Goal: Transaction & Acquisition: Book appointment/travel/reservation

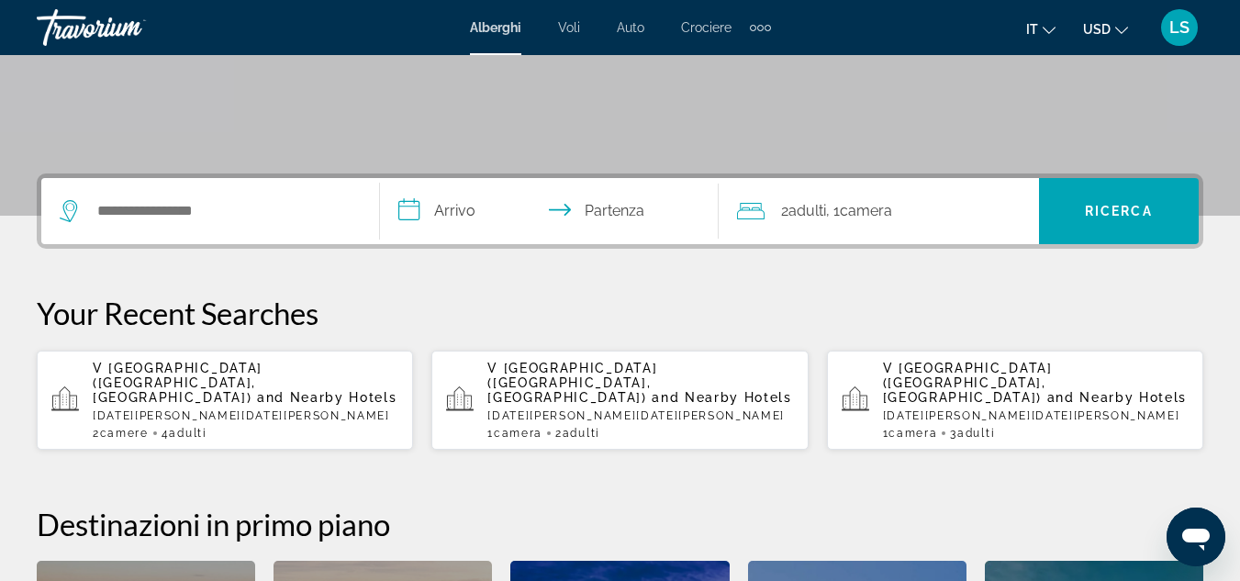
scroll to position [348, 0]
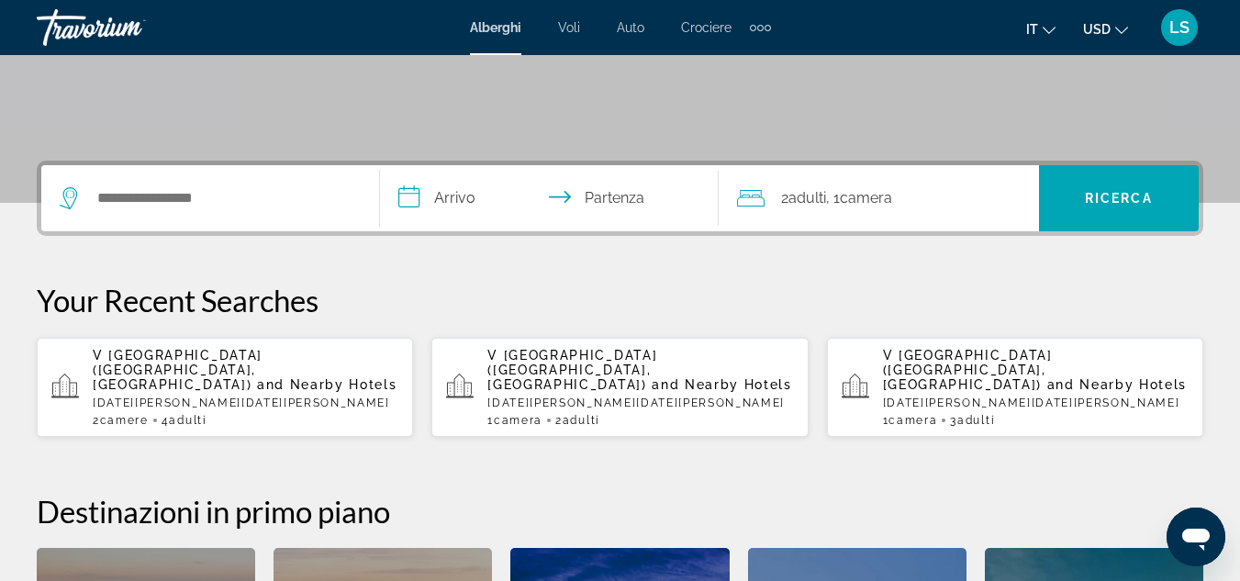
click at [164, 358] on span "V [GEOGRAPHIC_DATA] ([GEOGRAPHIC_DATA], [GEOGRAPHIC_DATA])" at bounding box center [178, 370] width 170 height 44
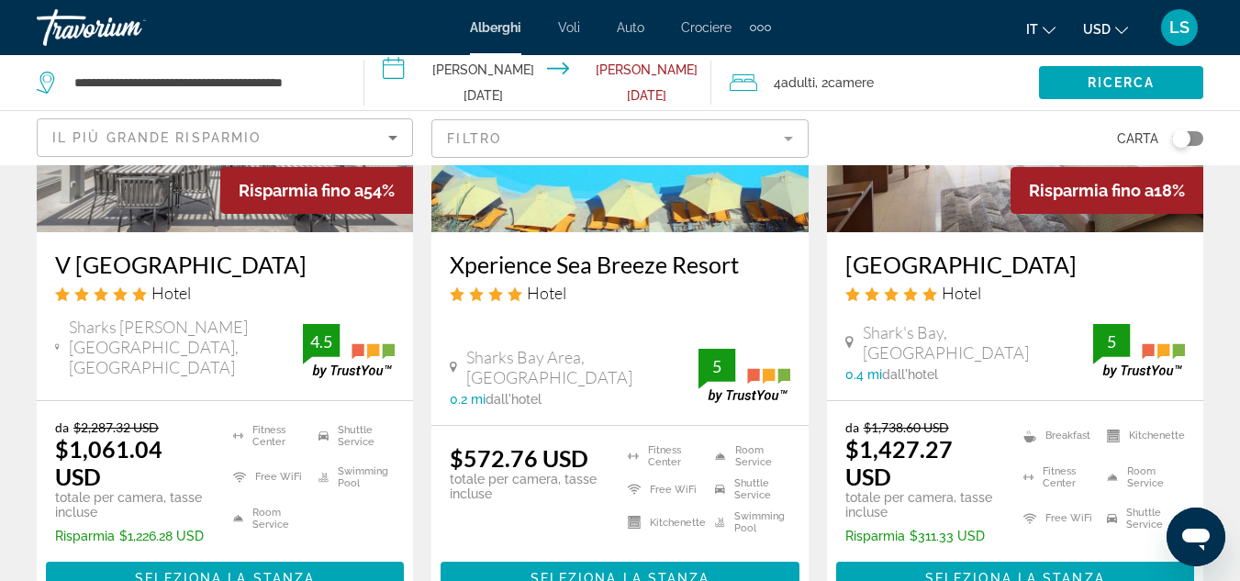
scroll to position [294, 0]
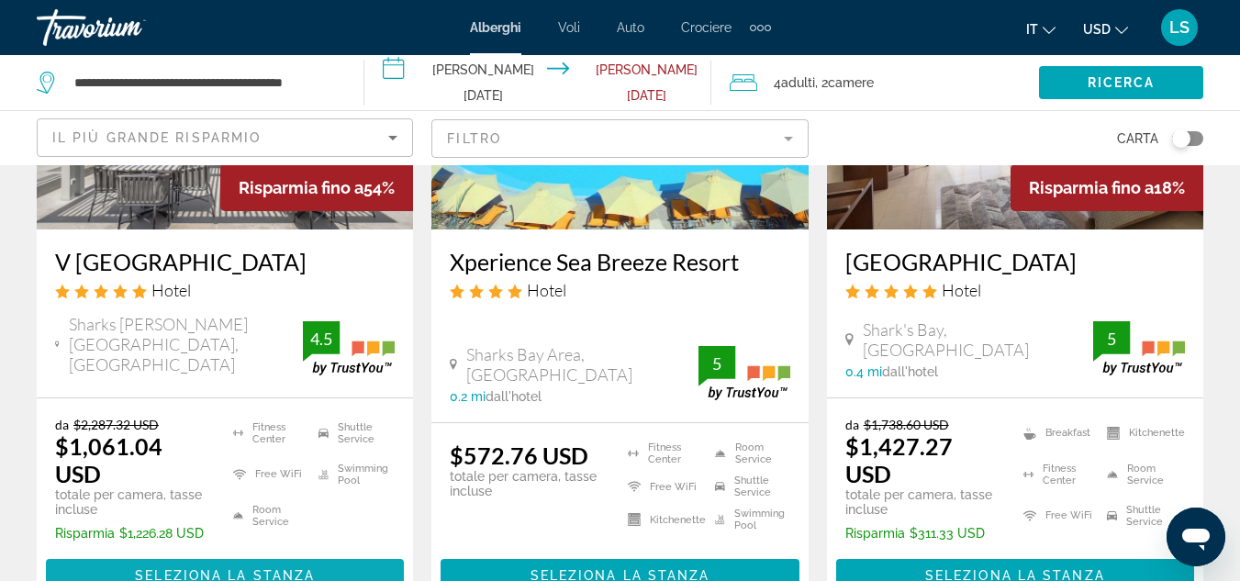
click at [198, 568] on span "Seleziona la stanza" at bounding box center [225, 575] width 180 height 15
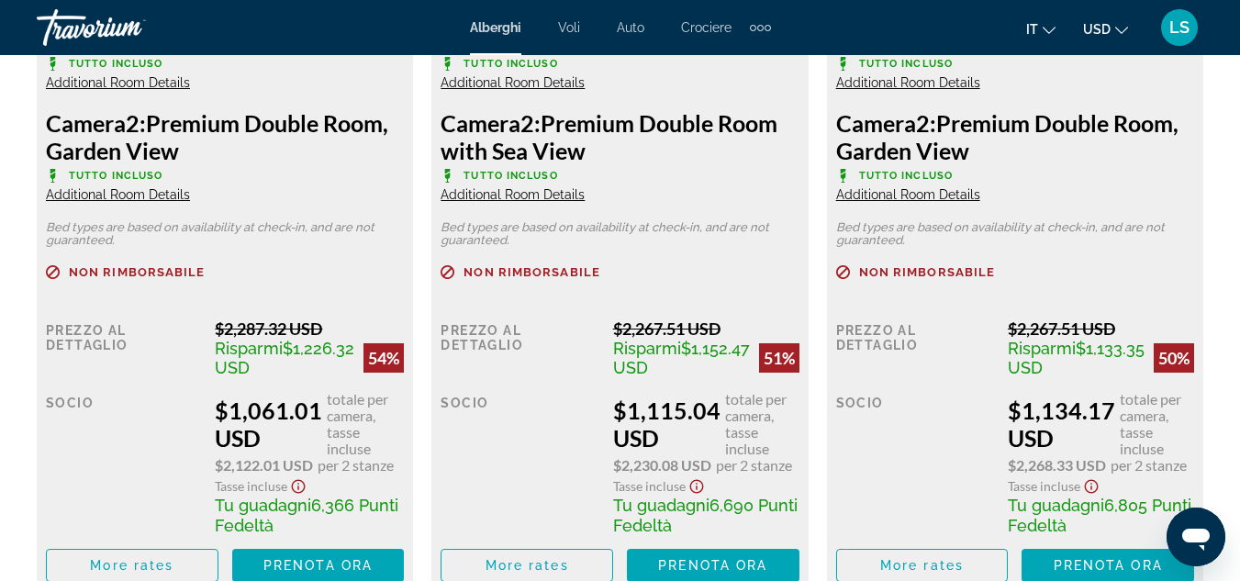
scroll to position [3162, 0]
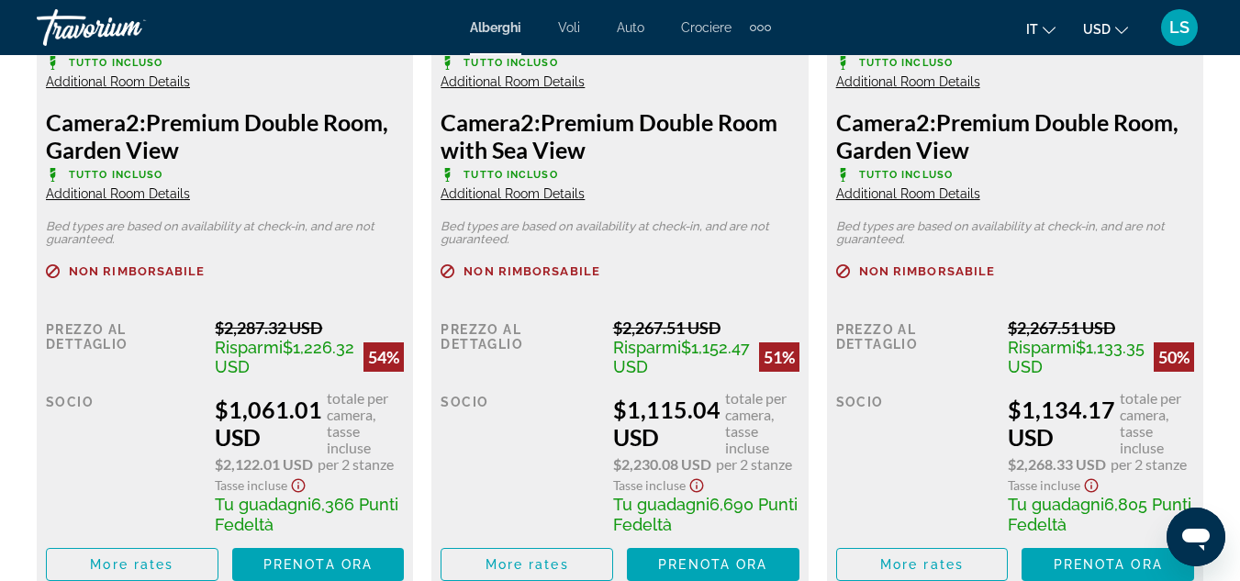
click at [169, 420] on div "Socio" at bounding box center [123, 462] width 155 height 144
click at [130, 84] on span "Additional Room Details" at bounding box center [118, 81] width 144 height 15
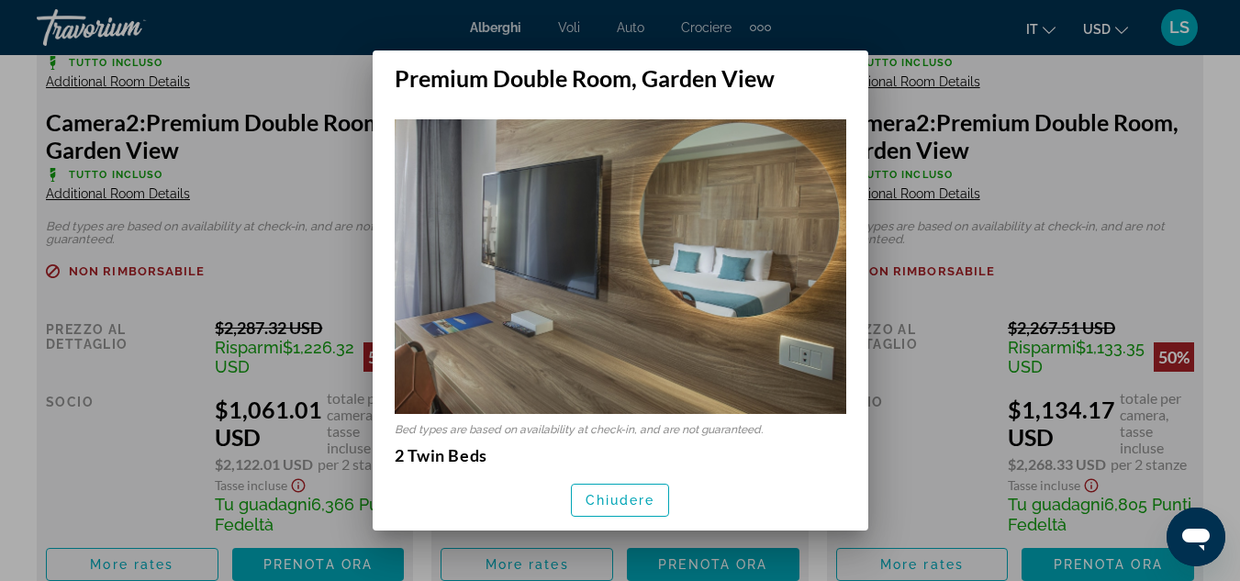
scroll to position [0, 0]
click at [623, 372] on img at bounding box center [621, 266] width 452 height 295
click at [609, 501] on span "Chiudere" at bounding box center [621, 500] width 70 height 15
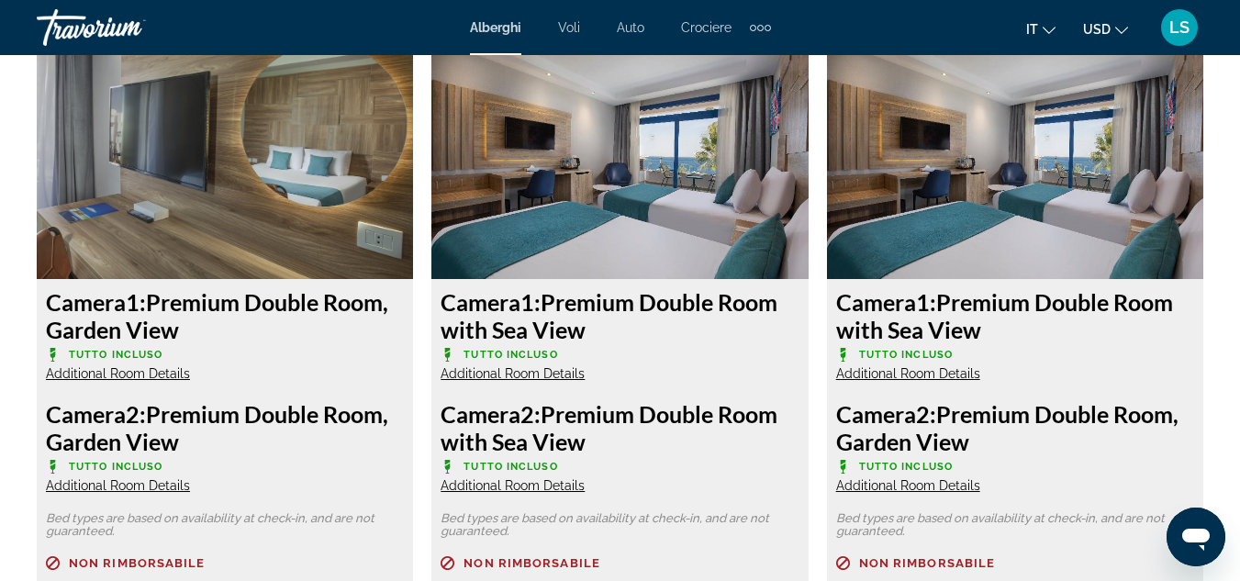
scroll to position [2869, 0]
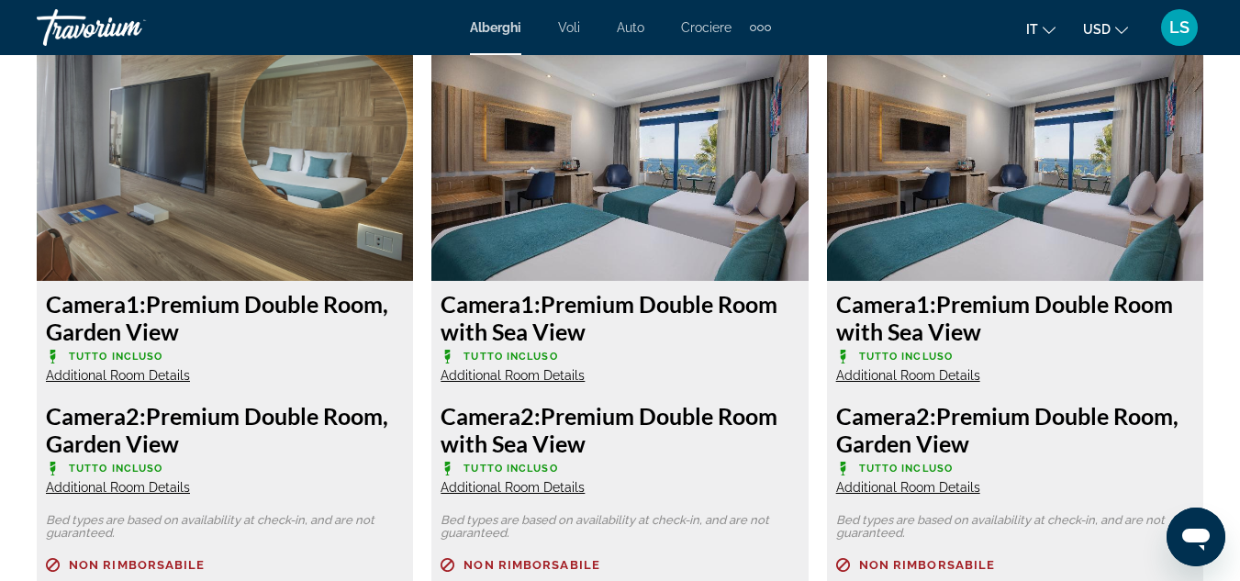
click at [260, 353] on p "Tutto incluso" at bounding box center [225, 357] width 358 height 14
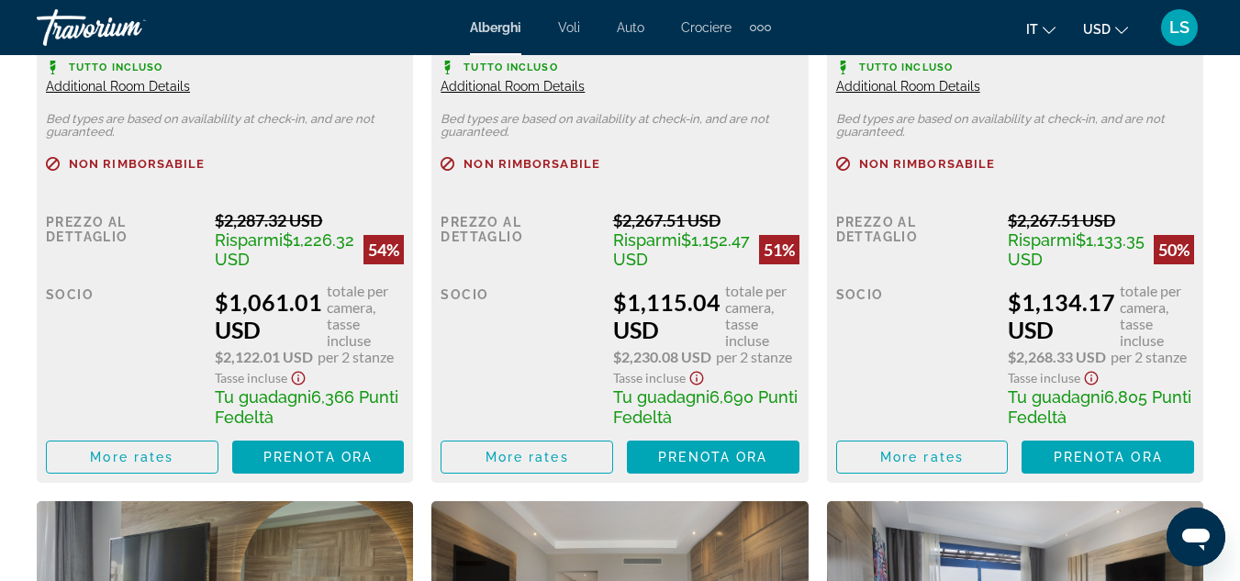
scroll to position [3272, 0]
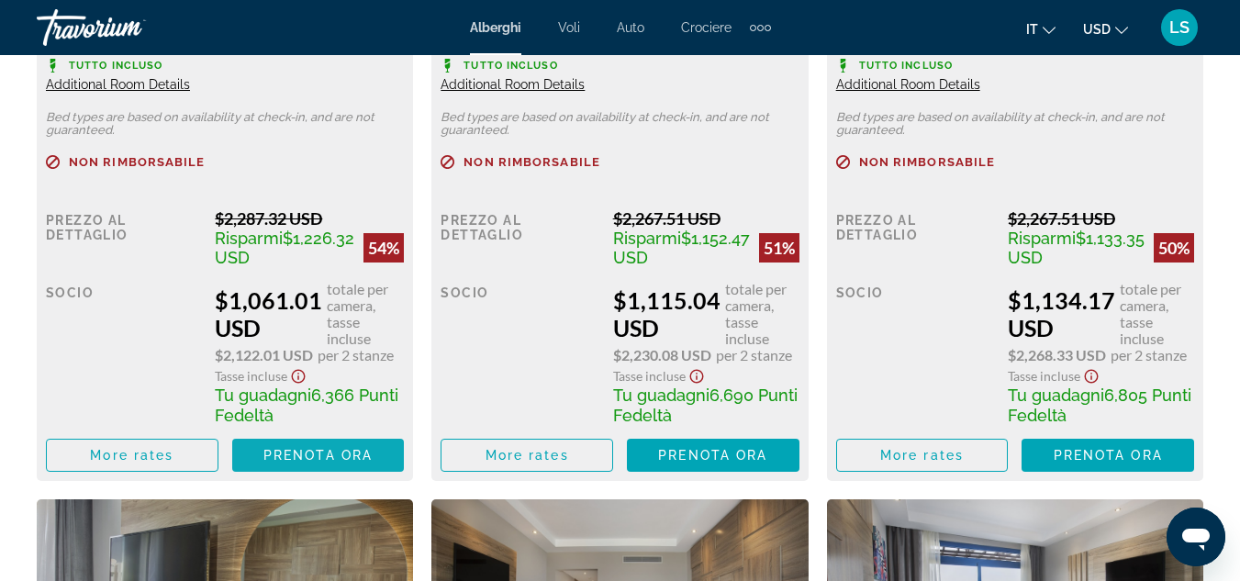
click at [298, 463] on span "Prenota ora" at bounding box center [317, 455] width 109 height 15
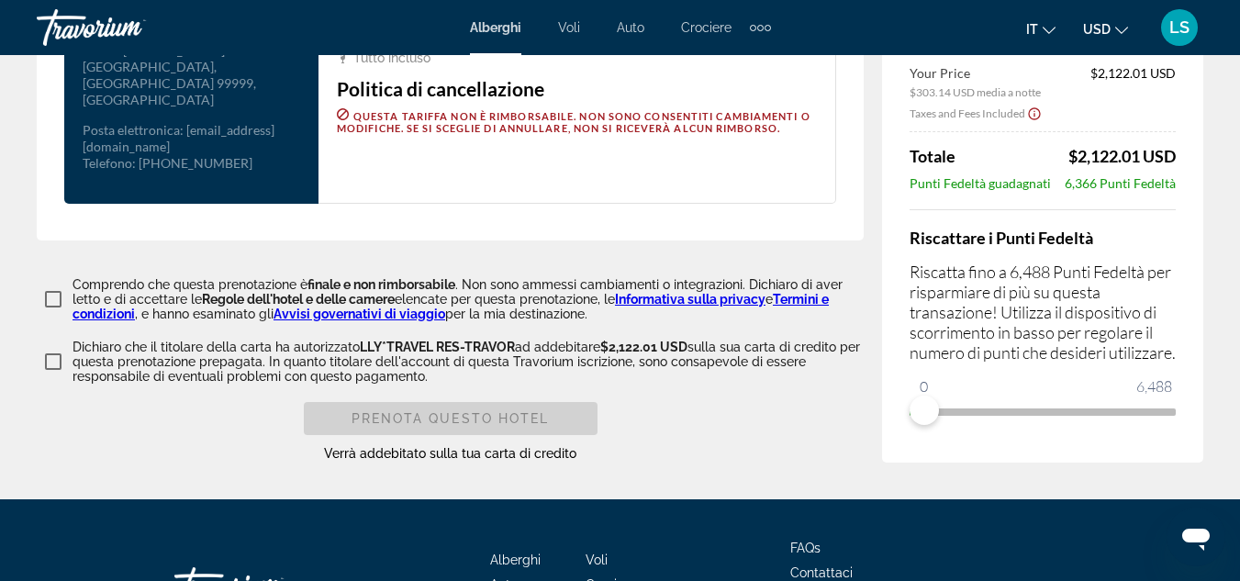
scroll to position [2537, 0]
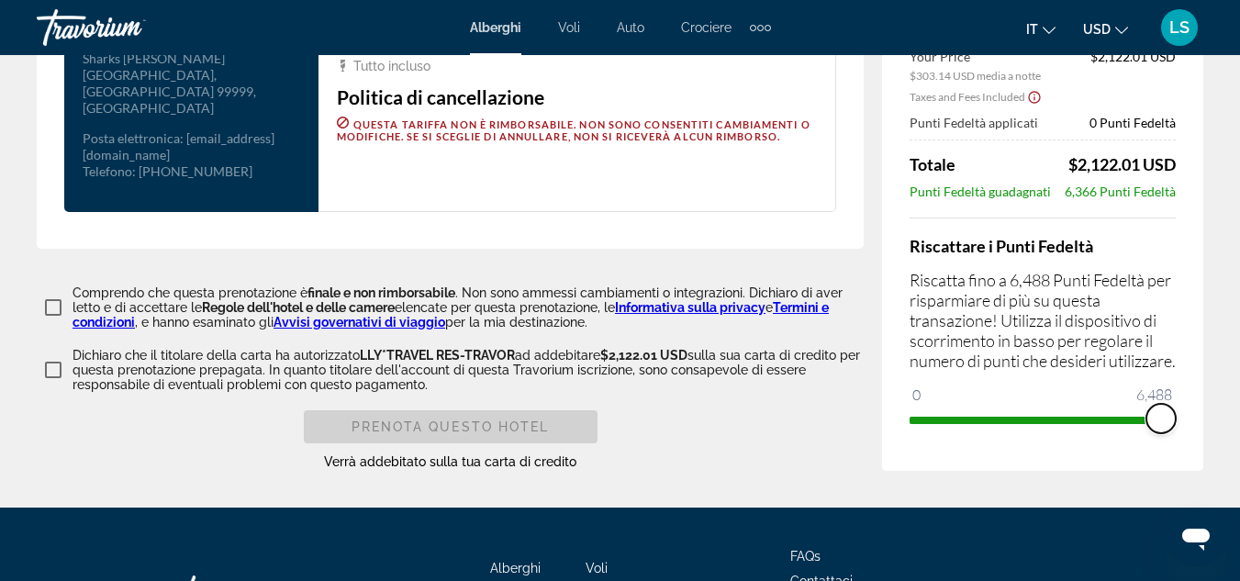
drag, startPoint x: 924, startPoint y: 356, endPoint x: 1183, endPoint y: 351, distance: 258.9
click at [1183, 351] on div "Riepilogo prezzi V Hotel Sharm El Sheikh Jan 6, 2026 - Jan 13, 2026 - 7 notte n…" at bounding box center [1042, 111] width 321 height 720
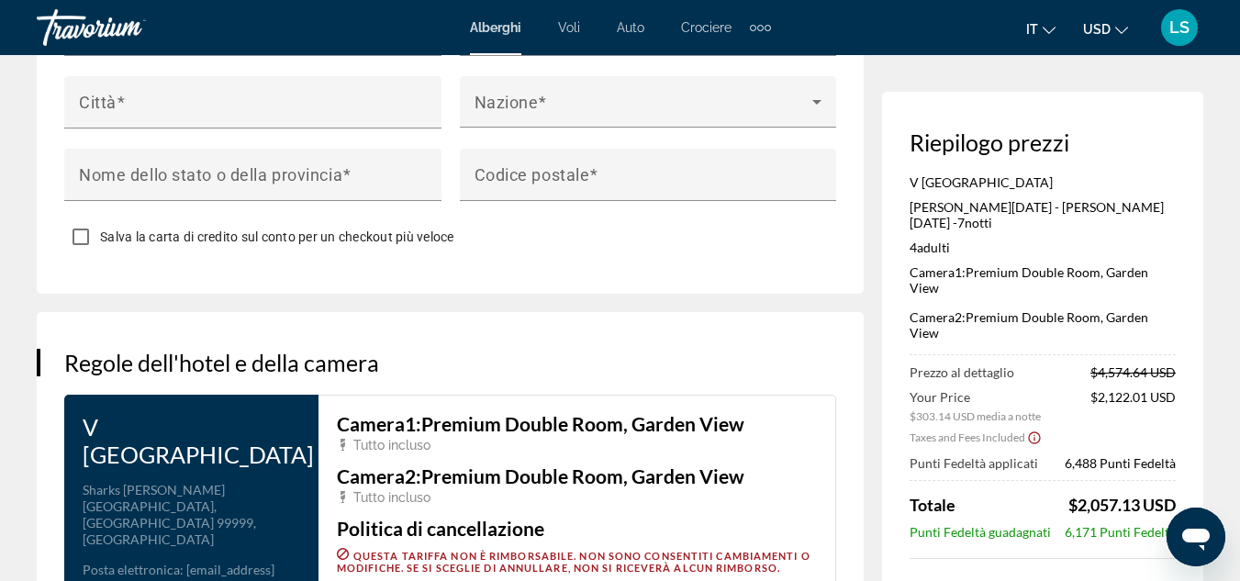
scroll to position [2095, 0]
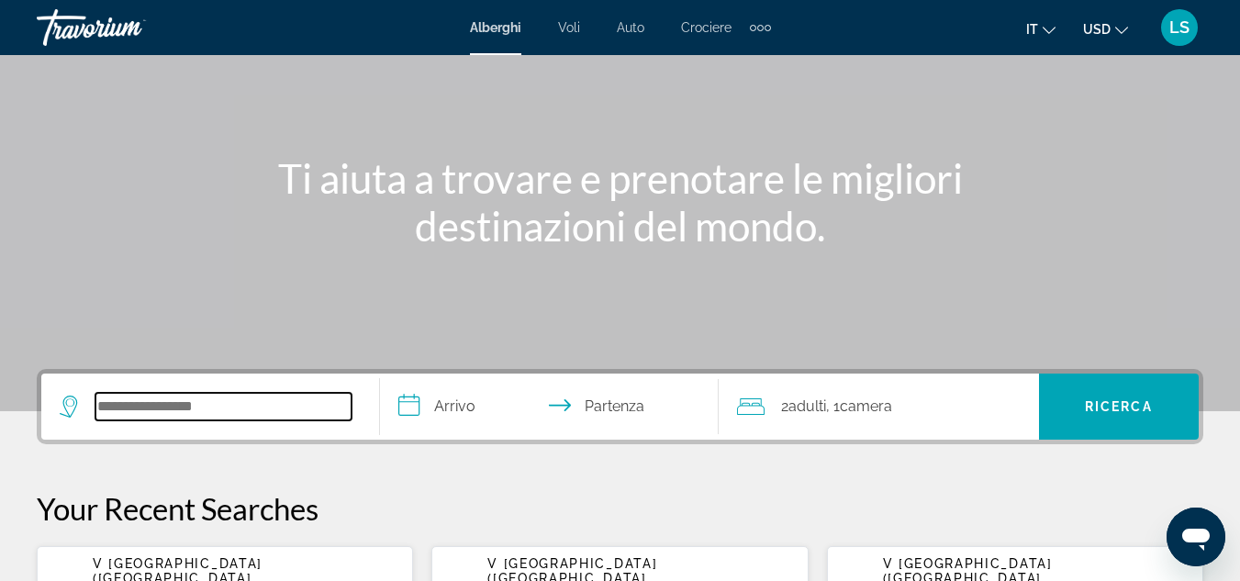
click at [106, 402] on input "Search widget" at bounding box center [223, 407] width 256 height 28
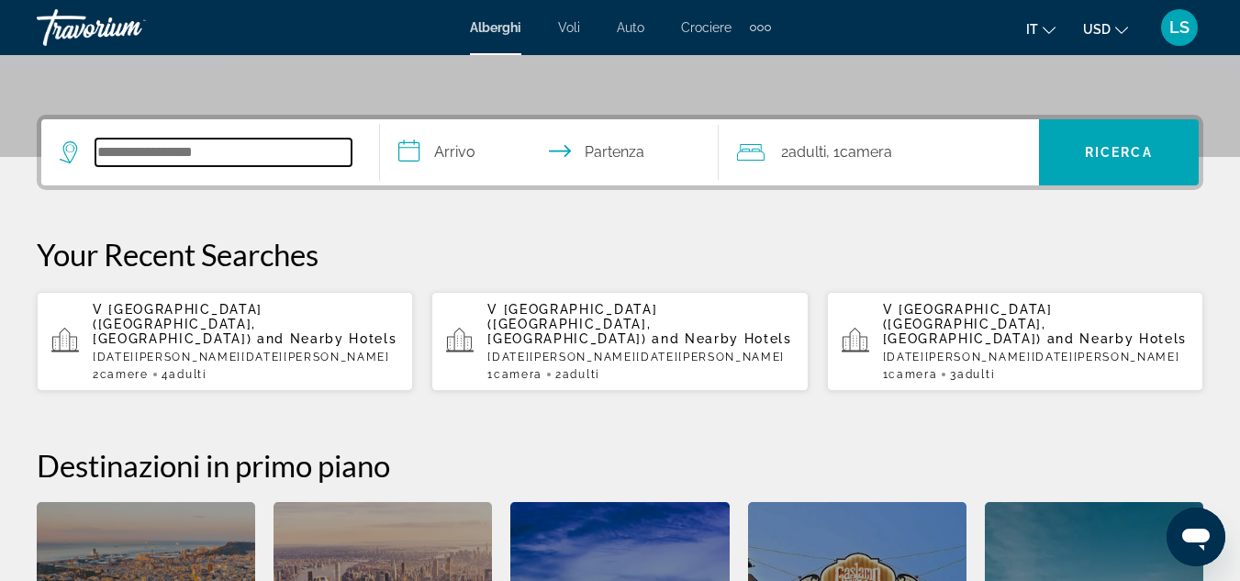
scroll to position [449, 0]
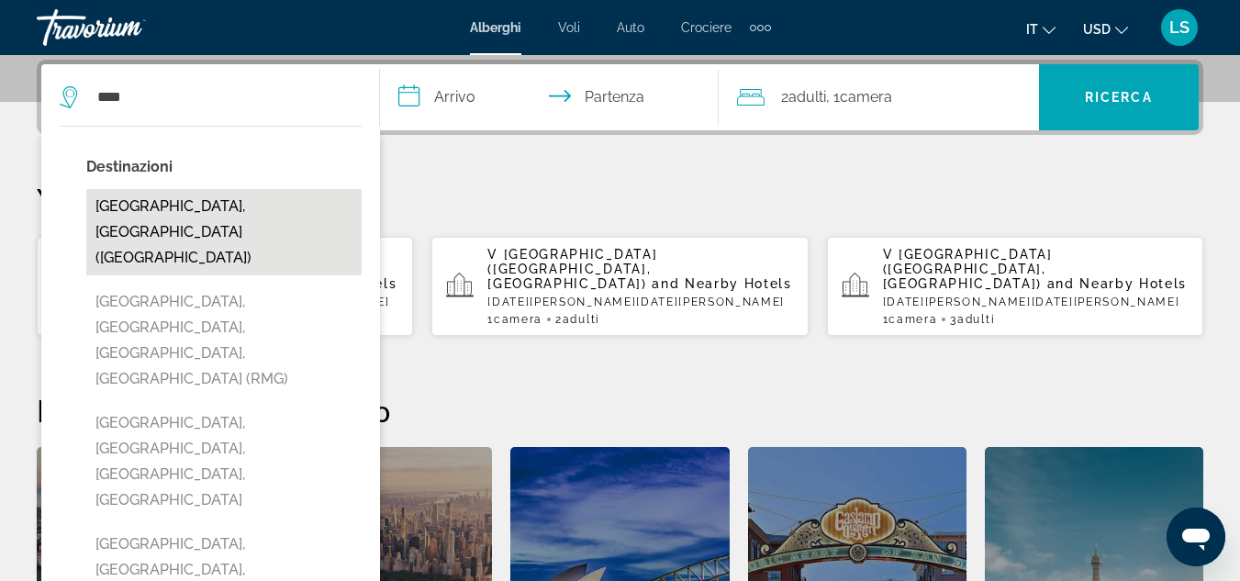
click at [154, 208] on button "[GEOGRAPHIC_DATA], [GEOGRAPHIC_DATA] ([GEOGRAPHIC_DATA])" at bounding box center [223, 232] width 275 height 86
type input "**********"
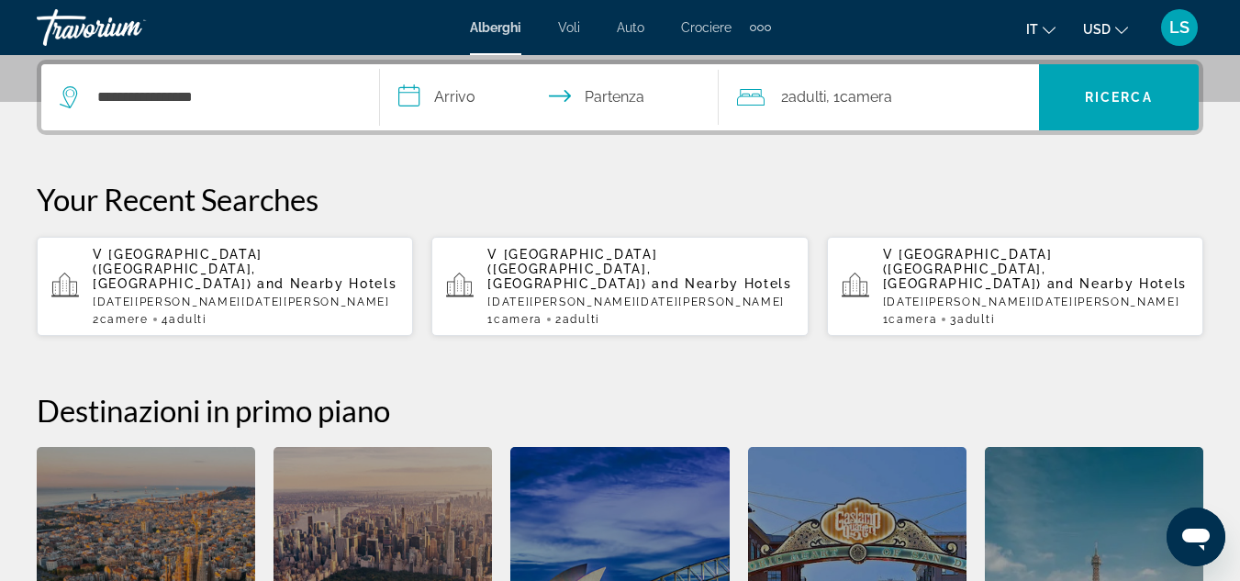
click at [447, 101] on input "**********" at bounding box center [553, 100] width 346 height 72
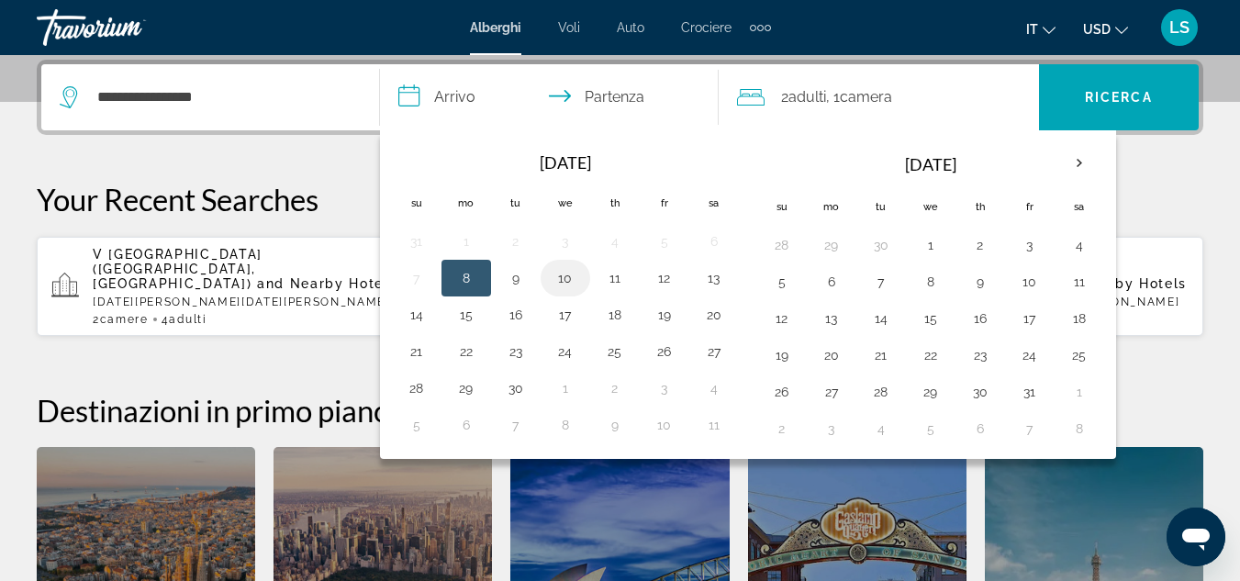
click at [570, 280] on button "10" at bounding box center [565, 278] width 29 height 26
click at [615, 273] on button "11" at bounding box center [614, 278] width 29 height 26
type input "**********"
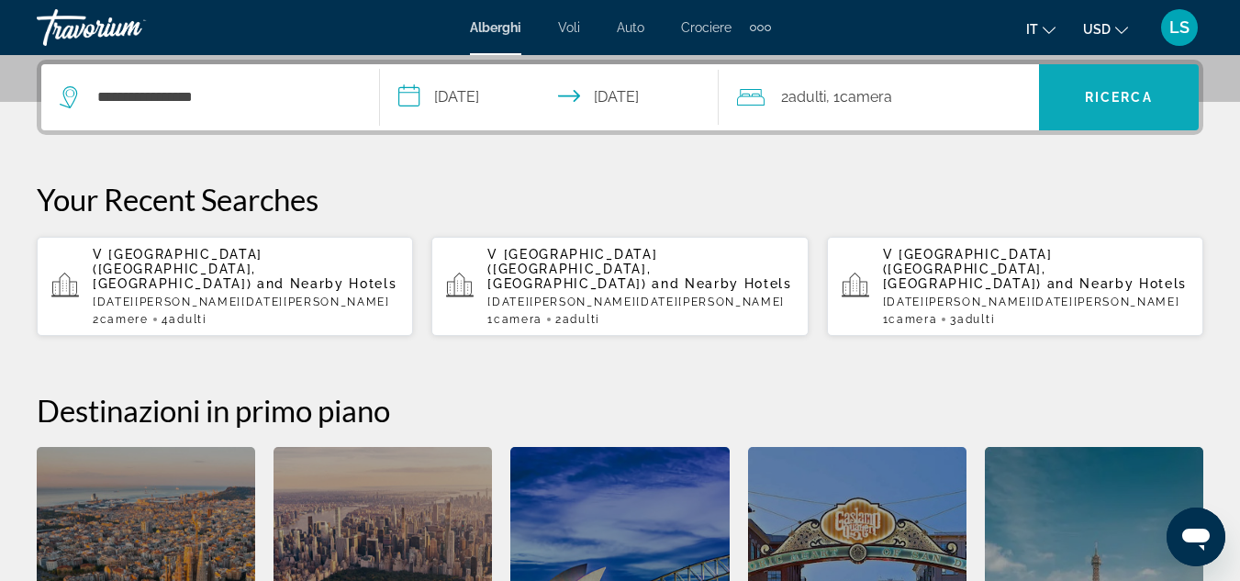
click at [1072, 88] on span "Search widget" at bounding box center [1119, 97] width 160 height 44
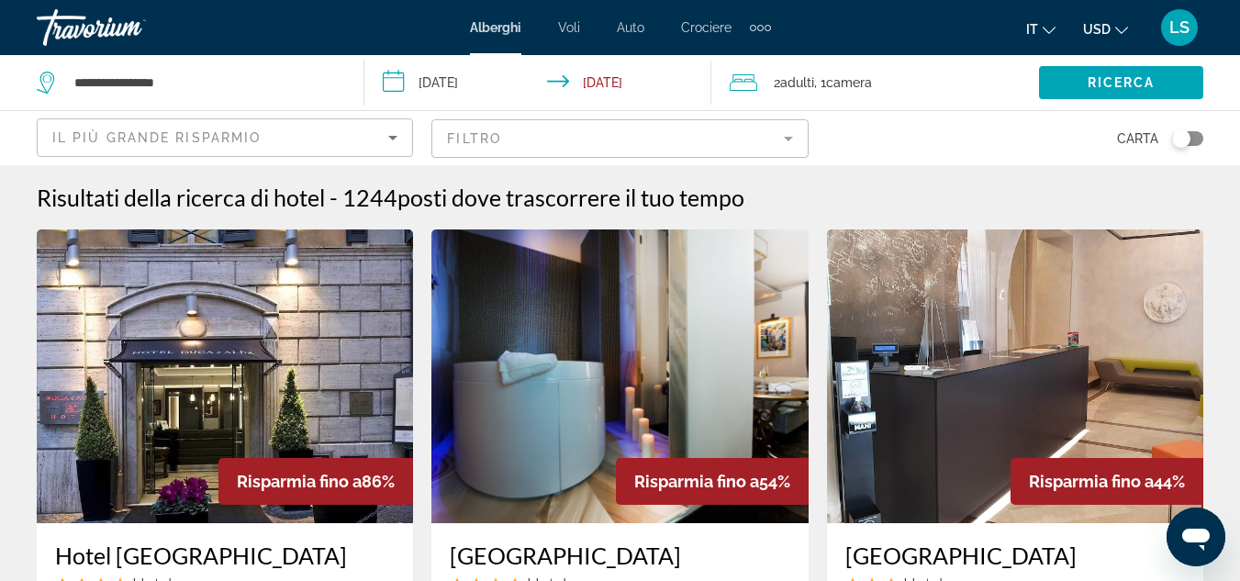
click at [786, 140] on mat-form-field "Filtro" at bounding box center [619, 138] width 376 height 39
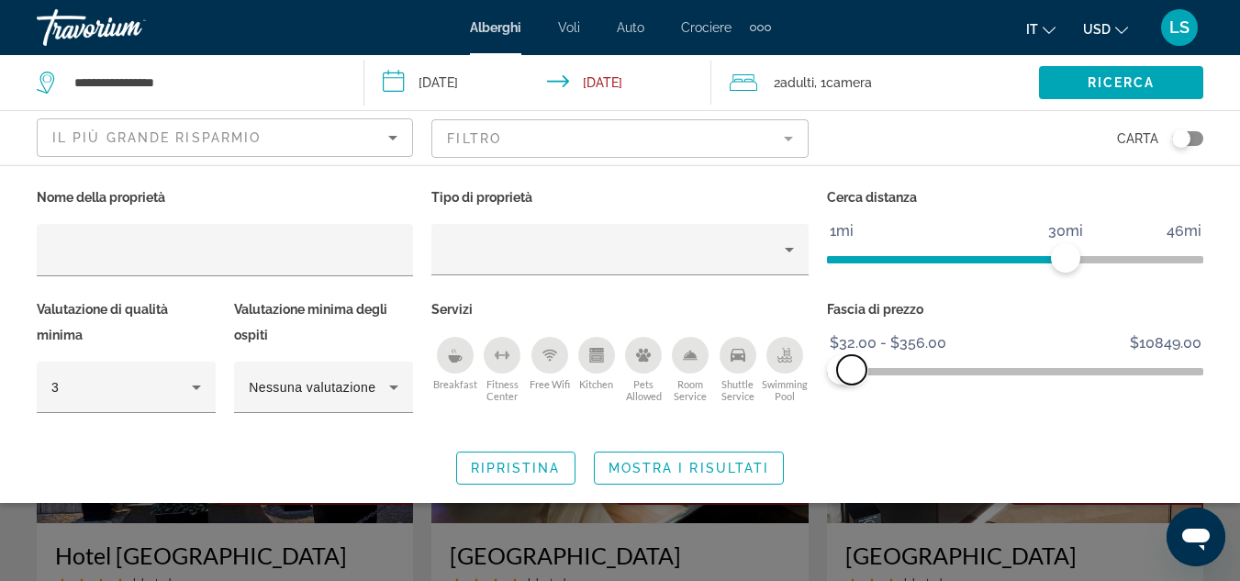
drag, startPoint x: 1187, startPoint y: 360, endPoint x: 852, endPoint y: 371, distance: 335.2
click at [852, 371] on span "ngx-slider-max" at bounding box center [851, 369] width 29 height 29
click at [1105, 70] on span "Search widget" at bounding box center [1121, 83] width 164 height 44
click at [738, 465] on span "Mostra i risultati" at bounding box center [690, 468] width 162 height 15
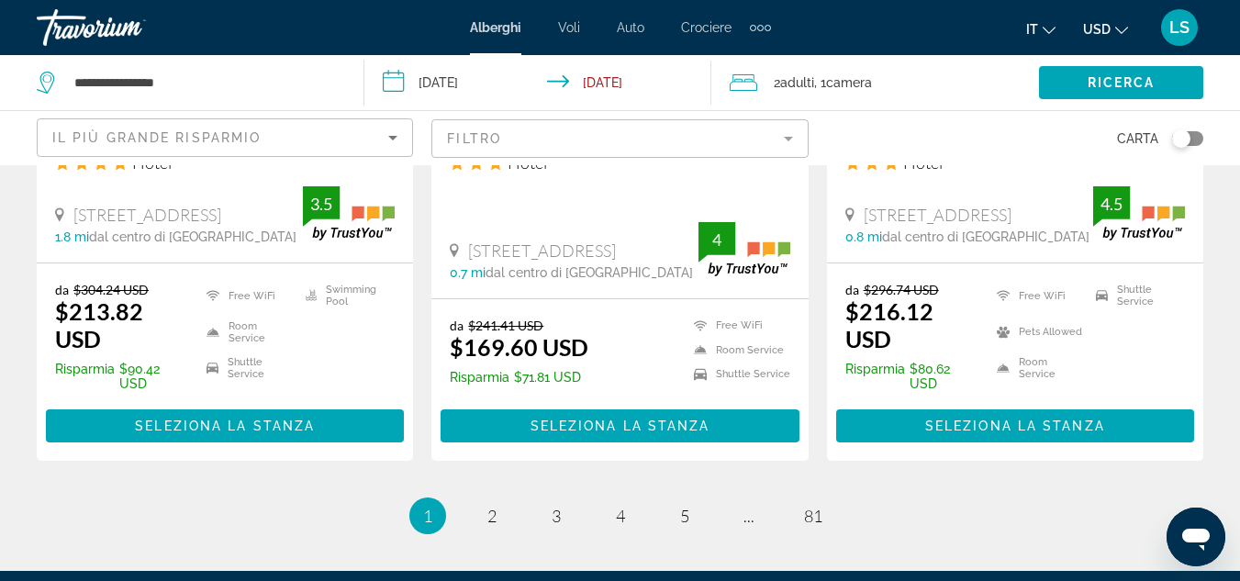
scroll to position [2521, 0]
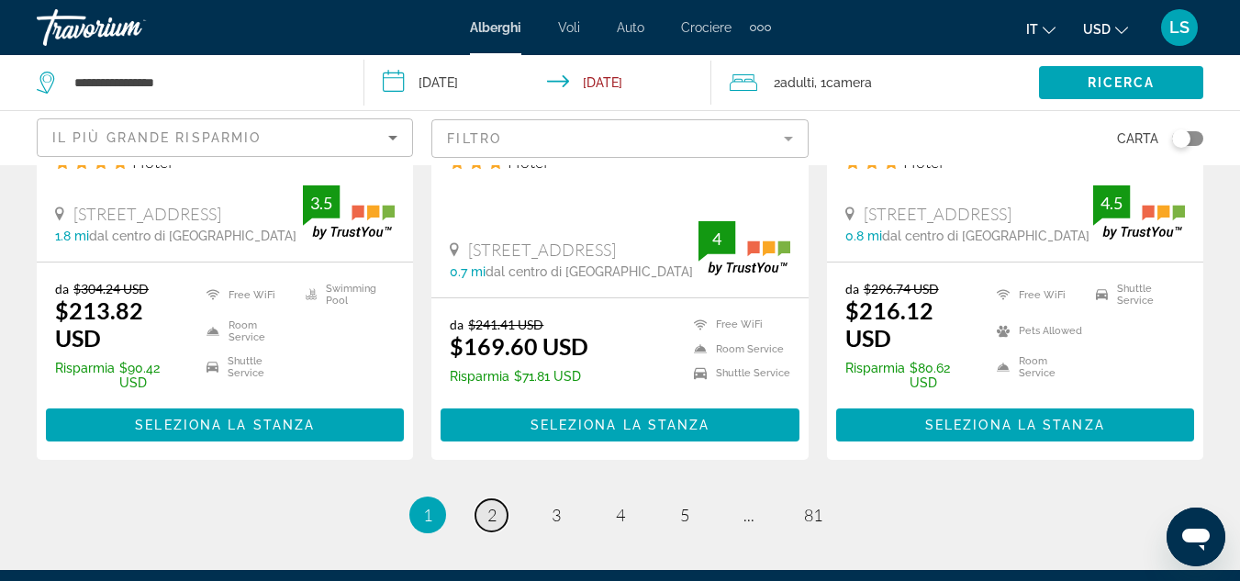
click at [482, 499] on link "page 2" at bounding box center [492, 515] width 32 height 32
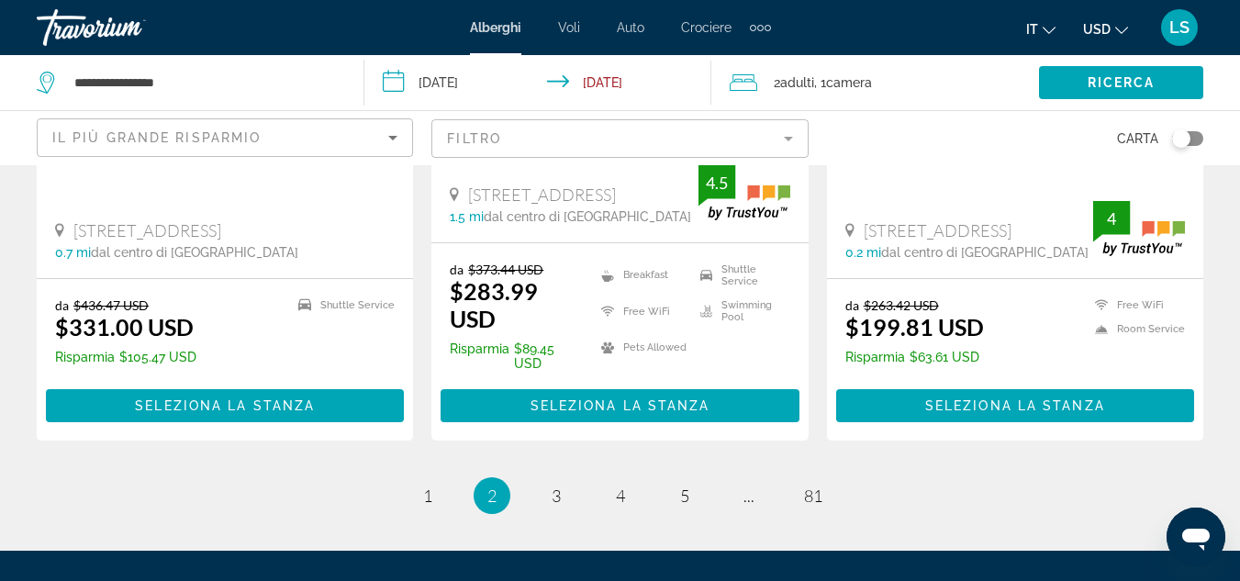
scroll to position [2588, 0]
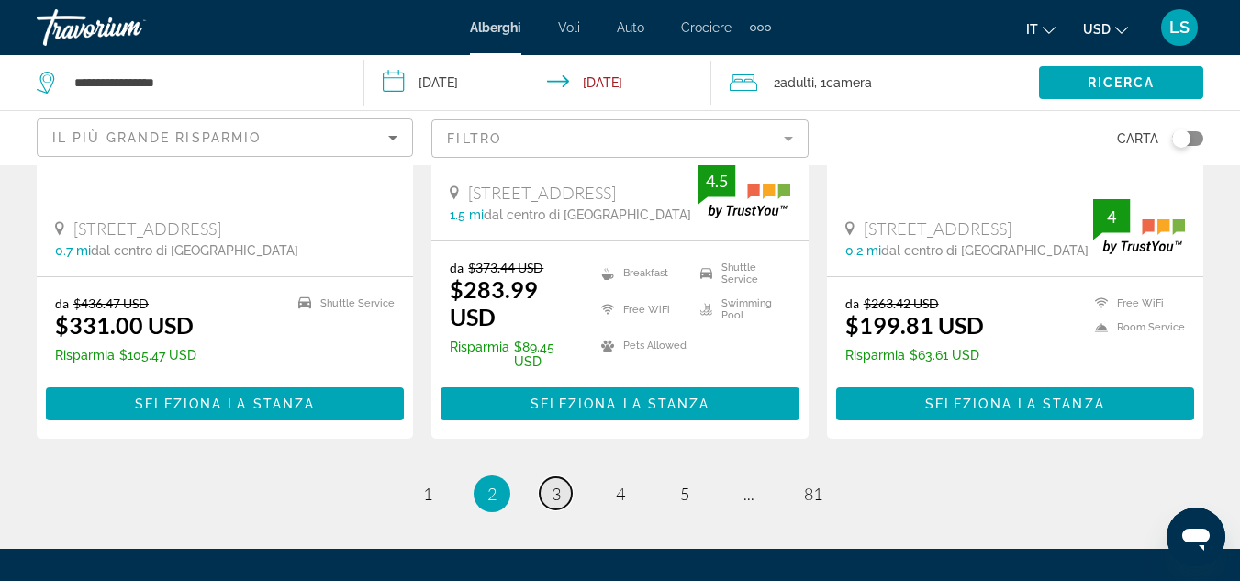
click at [548, 477] on link "page 3" at bounding box center [556, 493] width 32 height 32
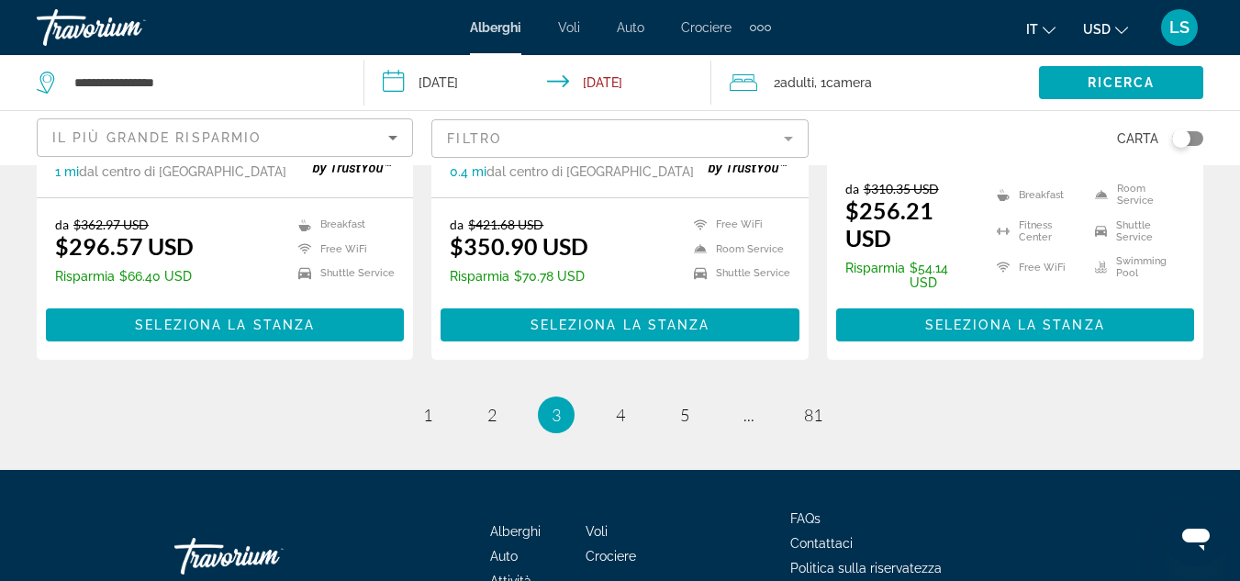
scroll to position [2588, 0]
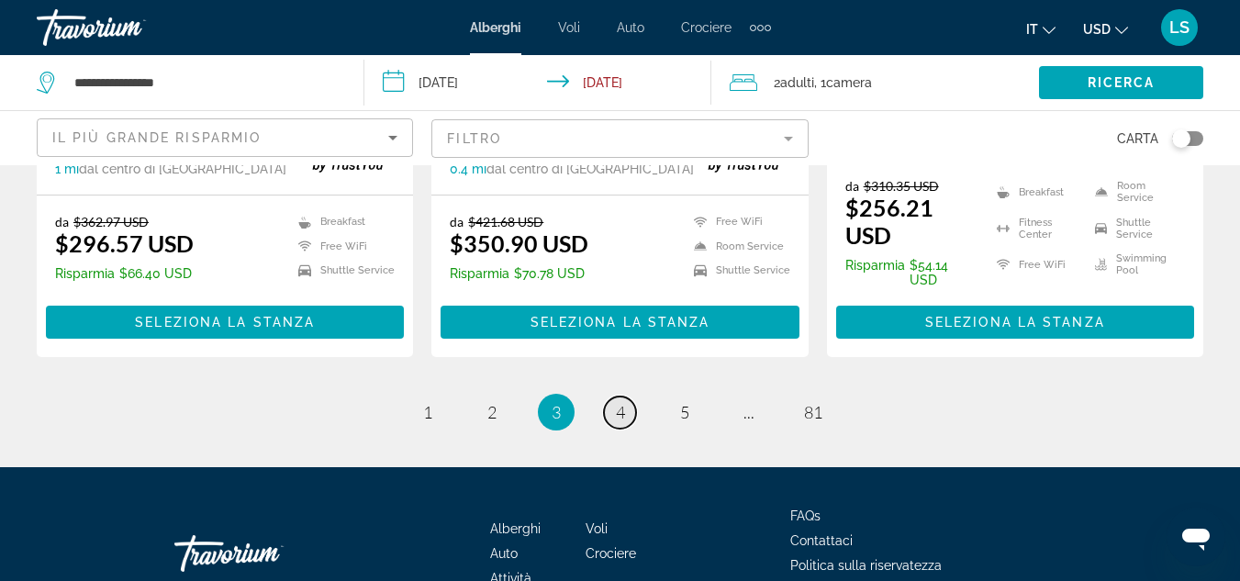
click at [620, 418] on span "4" at bounding box center [620, 412] width 9 height 20
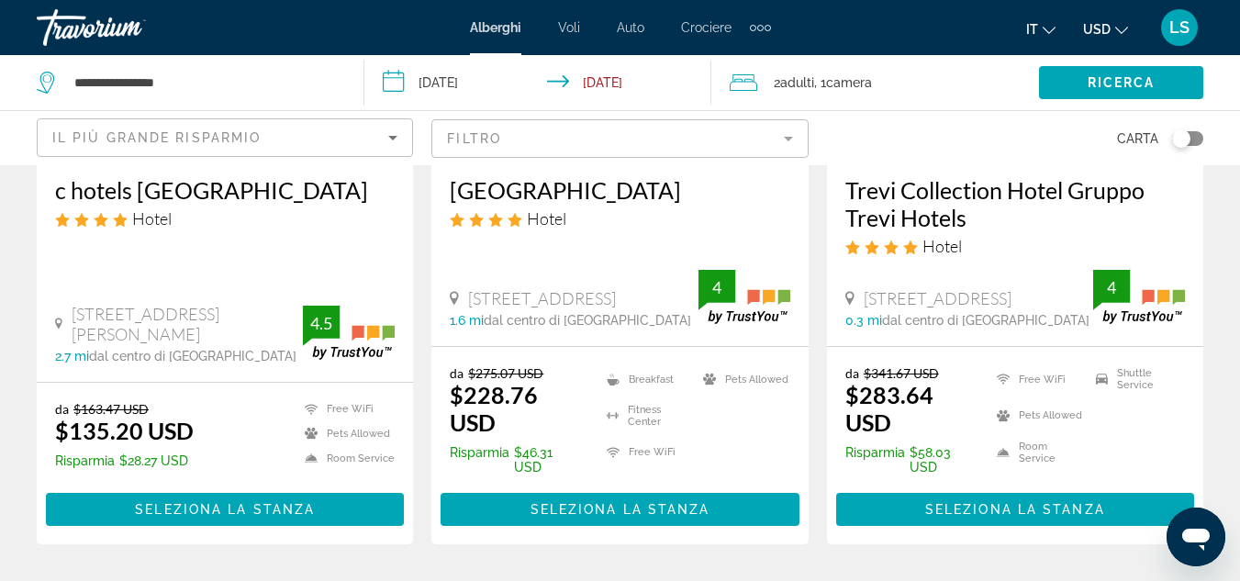
scroll to position [369, 0]
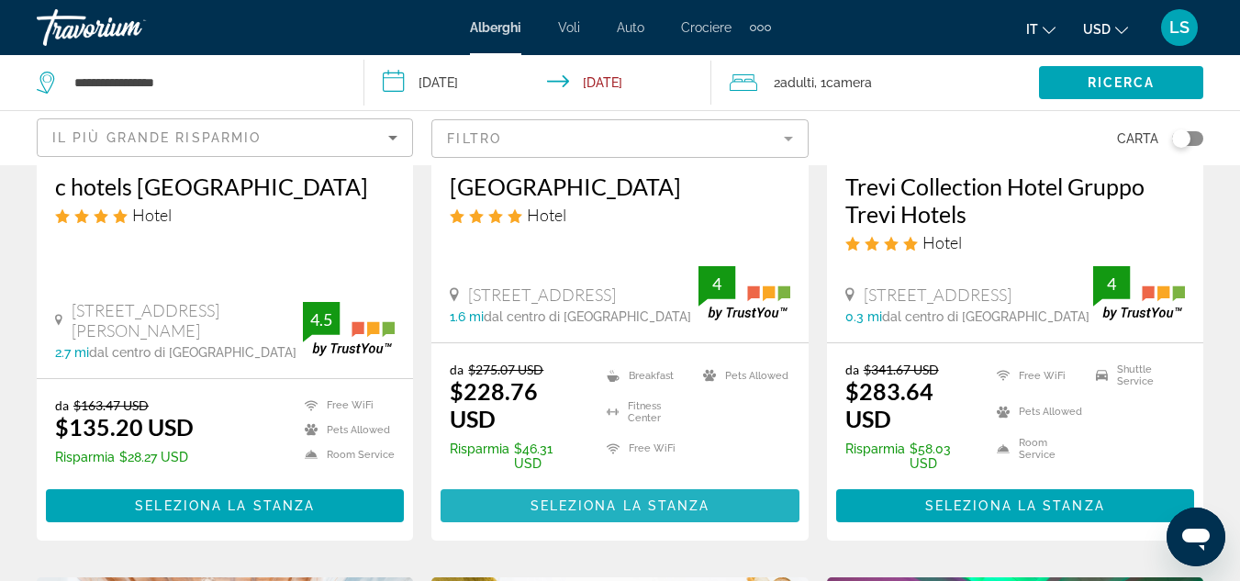
click at [596, 498] on span "Seleziona la stanza" at bounding box center [621, 505] width 180 height 15
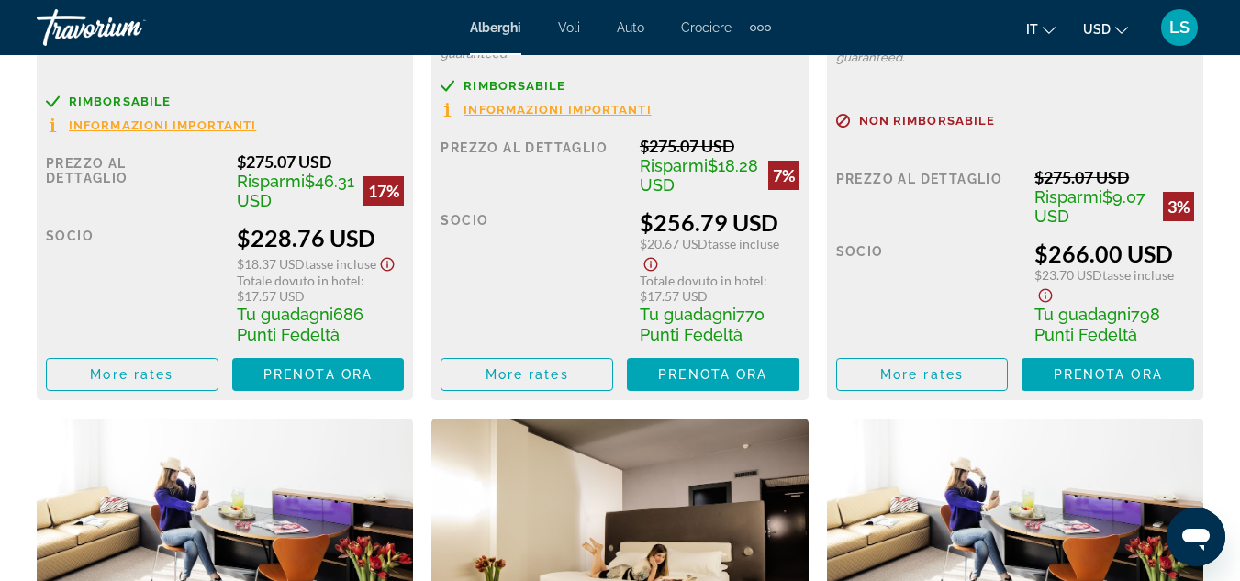
scroll to position [3232, 0]
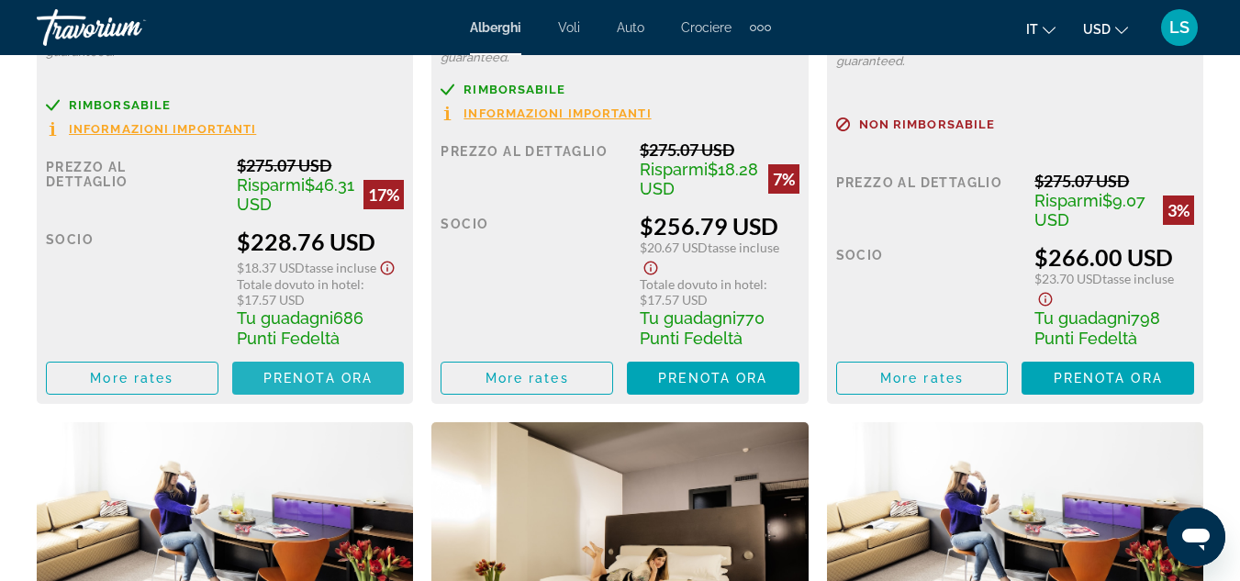
click at [307, 372] on span "Prenota ora" at bounding box center [317, 378] width 109 height 15
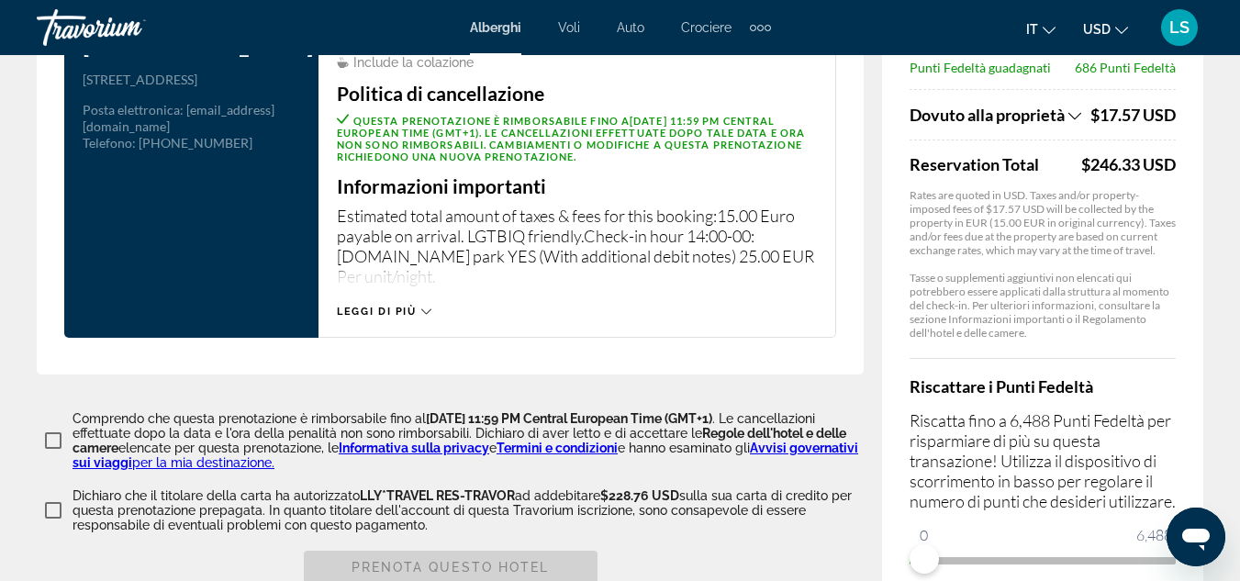
scroll to position [2578, 0]
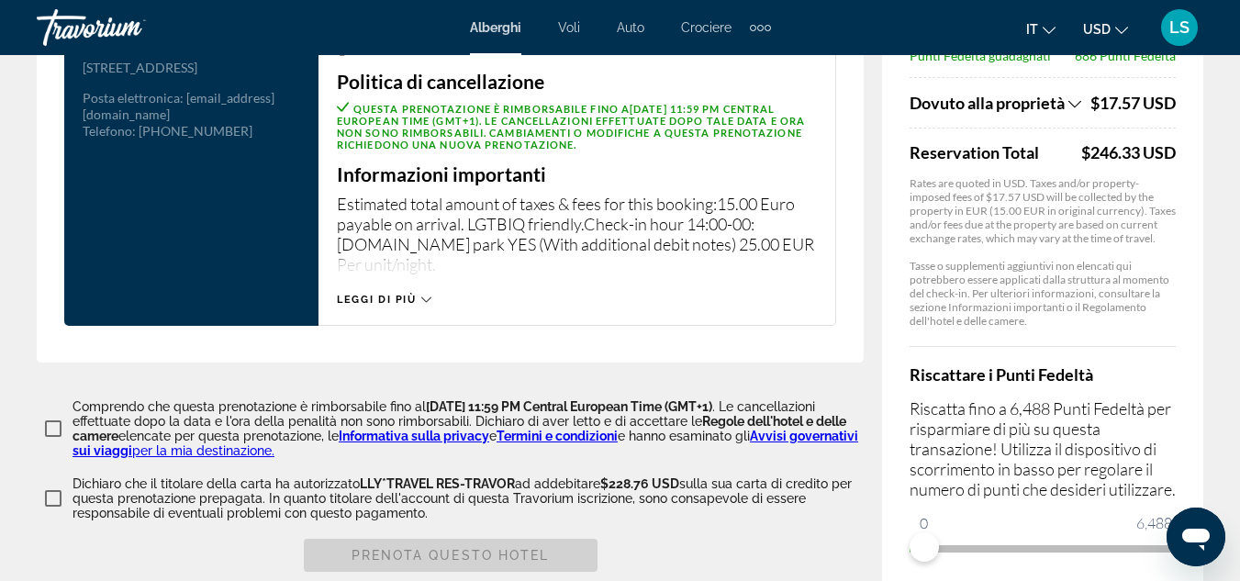
click at [952, 500] on div "Riscattare i Punti Fedeltà Riscatta fino a 6,488 Punti Fedeltà per risparmiare …" at bounding box center [1043, 454] width 266 height 217
drag, startPoint x: 952, startPoint y: 500, endPoint x: 860, endPoint y: 539, distance: 99.6
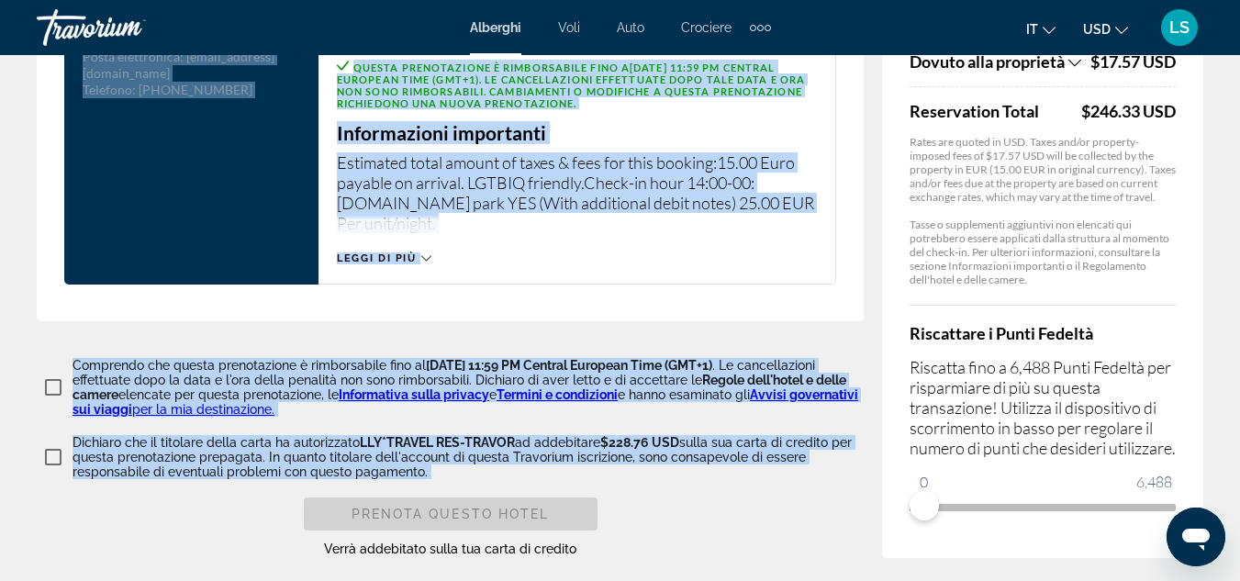
scroll to position [2620, 0]
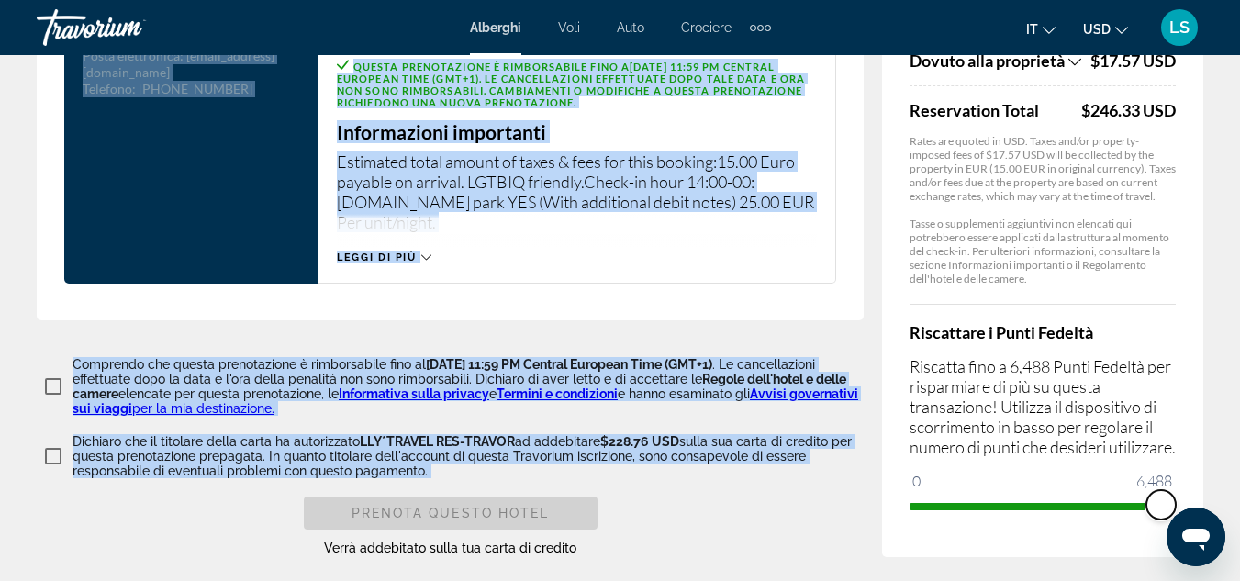
drag, startPoint x: 922, startPoint y: 477, endPoint x: 1174, endPoint y: 481, distance: 252.5
click at [1174, 490] on span "ngx-slider" at bounding box center [1161, 504] width 29 height 29
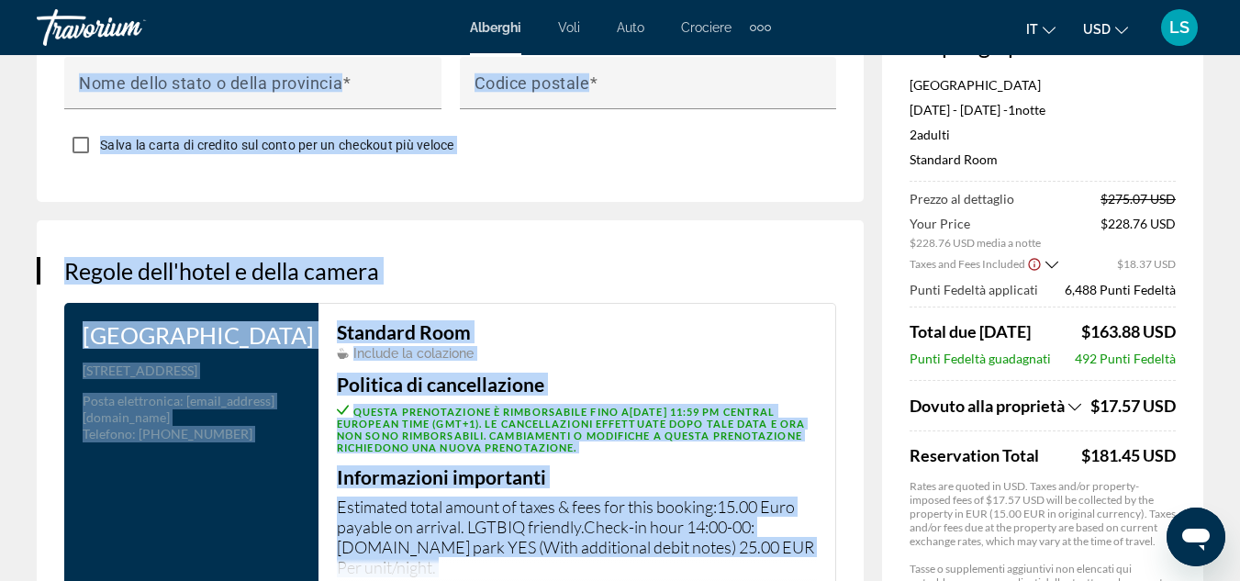
scroll to position [2259, 0]
